Goal: Transaction & Acquisition: Purchase product/service

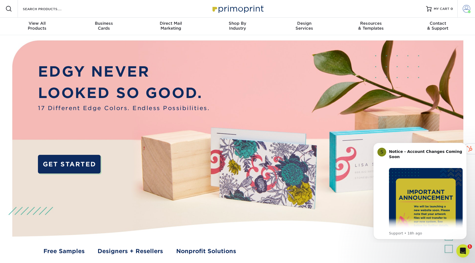
click at [464, 9] on span at bounding box center [467, 9] width 8 height 8
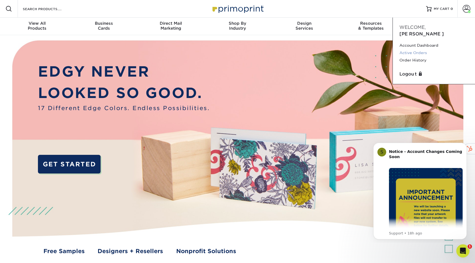
click at [415, 49] on link "Active Orders" at bounding box center [434, 52] width 69 height 7
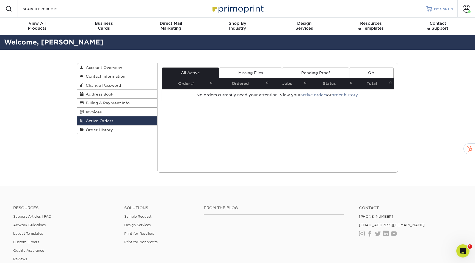
click at [432, 11] on link "MY CART 4" at bounding box center [440, 9] width 27 height 18
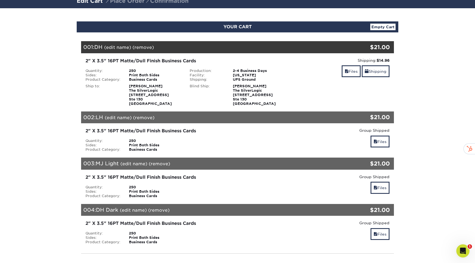
scroll to position [41, 0]
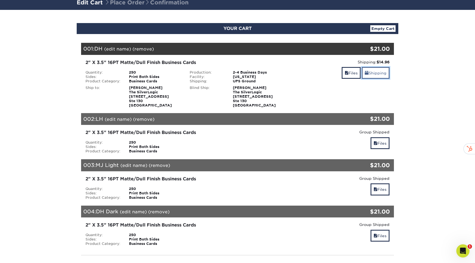
click at [371, 71] on link "Shipping" at bounding box center [376, 73] width 28 height 12
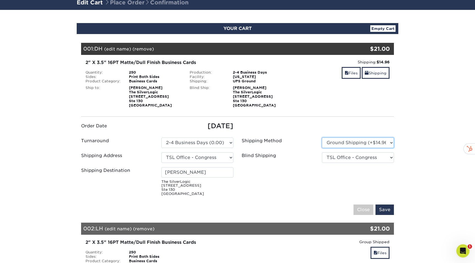
click at [340, 141] on select "Please Select Ground Shipping (+$14.96) 3 Day Shipping Service (+$15.34) 2 Day …" at bounding box center [358, 143] width 72 height 10
click at [355, 139] on select "Please Select Ground Shipping (+$14.96) 3 Day Shipping Service (+$15.34) 2 Day …" at bounding box center [358, 143] width 72 height 10
select select "02"
click at [322, 138] on select "Please Select Ground Shipping (+$14.96) 3 Day Shipping Service (+$15.34) 2 Day …" at bounding box center [358, 143] width 72 height 10
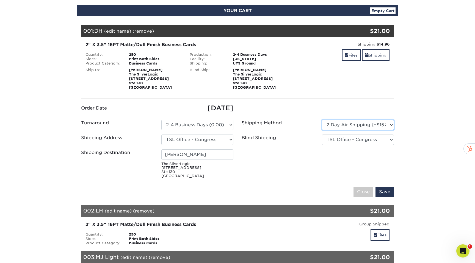
scroll to position [60, 0]
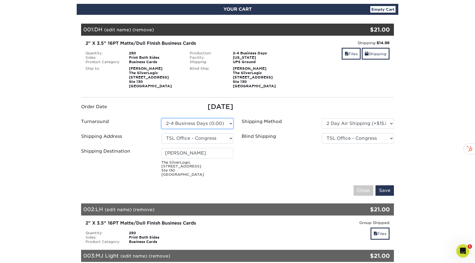
click at [218, 125] on select "Please Select 2 Business Days (0.00) 2-4 Business Days (0.00) Next Business Day…" at bounding box center [197, 124] width 72 height 10
select select "9fe09f74-13a8-4433-b0c6-7e0e9829344b"
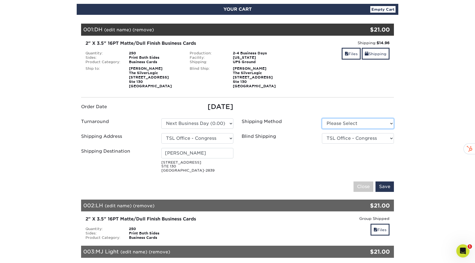
click at [353, 123] on select "Please Select Ground Shipping (+$14.96) 3 Day Shipping Service (+$15.34)" at bounding box center [358, 124] width 72 height 10
select select "02"
click at [322, 119] on select "Please Select Ground Shipping (+$14.96) 3 Day Shipping Service (+$15.34)" at bounding box center [358, 124] width 72 height 10
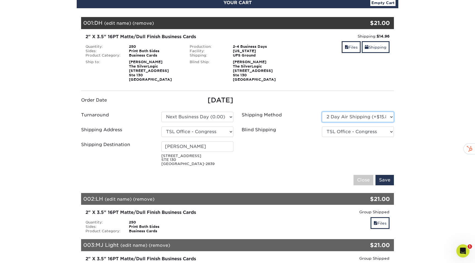
scroll to position [67, 0]
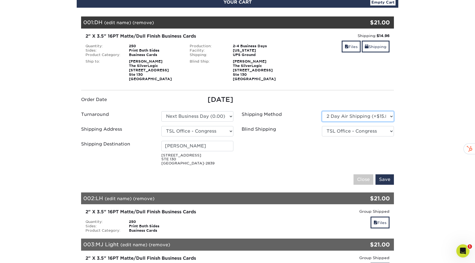
click at [367, 118] on select "Please Select Ground Shipping (+$14.96) 3 Day Shipping Service (+$15.34)" at bounding box center [358, 116] width 72 height 10
click at [385, 179] on input "Save" at bounding box center [385, 180] width 18 height 10
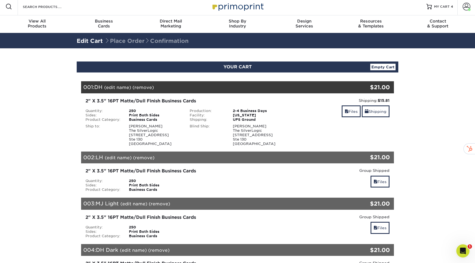
scroll to position [1, 0]
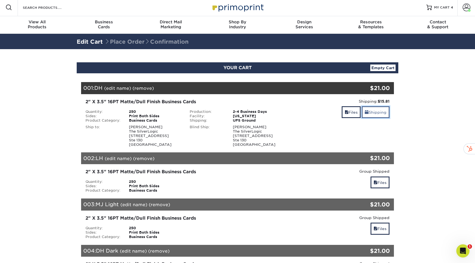
click at [376, 116] on link "Shipping" at bounding box center [376, 112] width 28 height 12
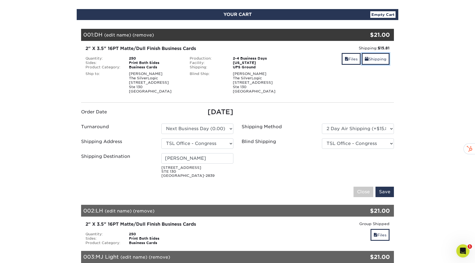
scroll to position [56, 0]
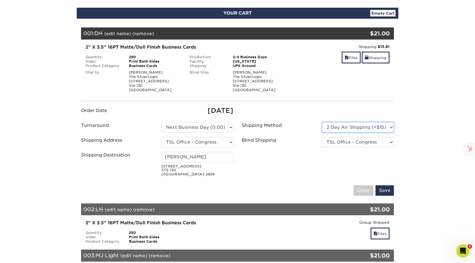
click at [347, 128] on select "Please Select Ground Shipping (+$14.96) 3 Day Shipping Service (+$15.34)" at bounding box center [358, 127] width 72 height 10
click at [381, 193] on input "Save" at bounding box center [385, 191] width 18 height 10
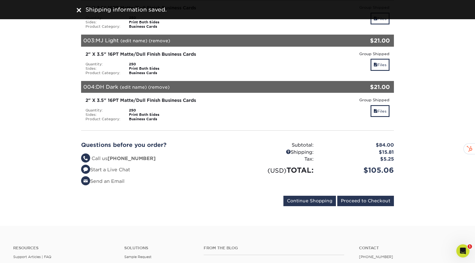
scroll to position [202, 0]
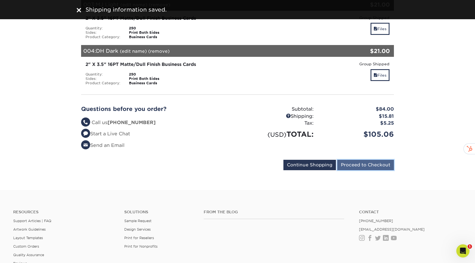
click at [367, 169] on input "Proceed to Checkout" at bounding box center [365, 165] width 57 height 10
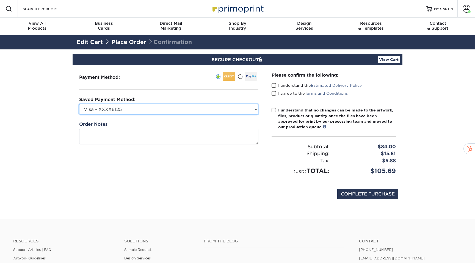
click at [178, 109] on select "Visa - XXXX6125 TSL DH Amex - XXXX2000 Visa - XXXX7621 Visa - XXXX7621 Visa - X…" at bounding box center [168, 109] width 179 height 10
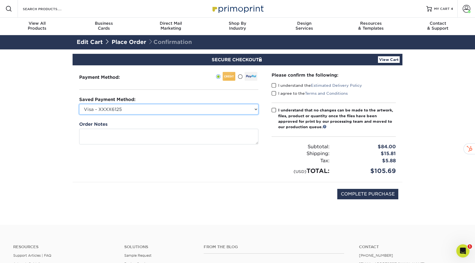
select select "61333"
click at [79, 104] on select "Visa - XXXX6125 TSL DH Amex - XXXX2000 Visa - XXXX7621 Visa - XXXX7621 Visa - X…" at bounding box center [168, 109] width 179 height 10
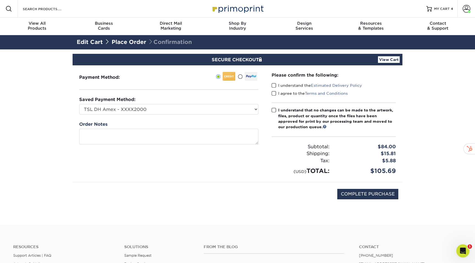
click at [272, 85] on span at bounding box center [274, 85] width 5 height 5
click at [0, 0] on input "I understand the Estimated Delivery Policy" at bounding box center [0, 0] width 0 height 0
click at [273, 96] on div "I agree to the Terms and Conditions" at bounding box center [334, 95] width 124 height 8
click at [272, 96] on label "I agree to the Terms and Conditions" at bounding box center [310, 94] width 76 height 6
click at [0, 0] on input "I agree to the Terms and Conditions" at bounding box center [0, 0] width 0 height 0
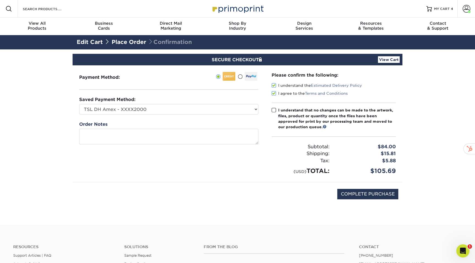
click at [273, 109] on span at bounding box center [274, 110] width 5 height 5
click at [0, 0] on input "I understand that no changes can be made to the artwork, files, product or quan…" at bounding box center [0, 0] width 0 height 0
click at [362, 194] on input "COMPLETE PURCHASE" at bounding box center [367, 194] width 61 height 10
type input "COMPLETE PURCHASE"
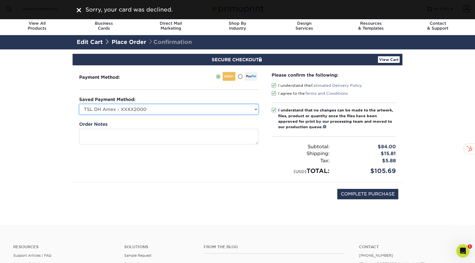
click at [175, 112] on select "Visa - XXXX6125 TSL DH Amex - XXXX2000 Visa - XXXX7621 Visa - XXXX7621 Visa - X…" at bounding box center [168, 109] width 179 height 10
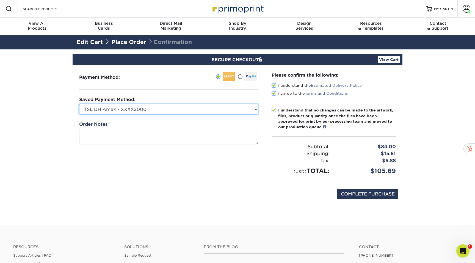
select select "71195"
click at [79, 104] on select "Visa - XXXX6125 TSL DH Amex - XXXX2000 Visa - XXXX7621 Visa - XXXX7621 Visa - X…" at bounding box center [168, 109] width 179 height 10
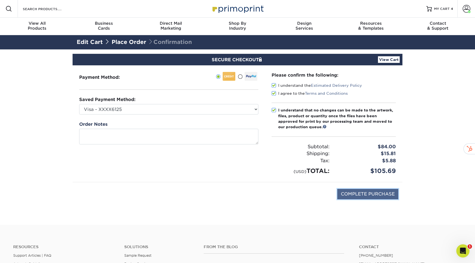
click at [351, 195] on input "COMPLETE PURCHASE" at bounding box center [367, 194] width 61 height 10
type input "PROCESSING, PLEASE WAIT..."
